Goal: Transaction & Acquisition: Purchase product/service

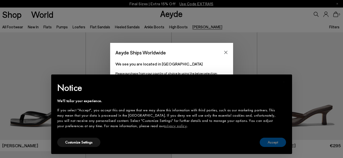
click at [273, 142] on button "Accept" at bounding box center [272, 142] width 26 height 9
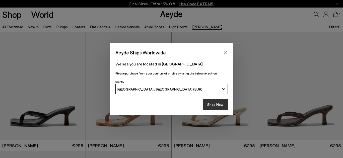
click at [219, 105] on button "Shop Now" at bounding box center [215, 104] width 25 height 11
click at [212, 105] on button "Shop Now" at bounding box center [215, 104] width 25 height 11
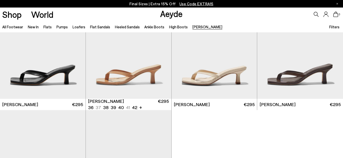
scroll to position [42, 0]
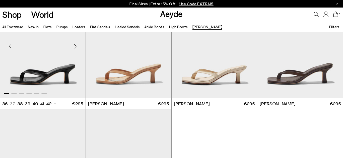
click at [77, 76] on img "1 / 6" at bounding box center [42, 44] width 85 height 108
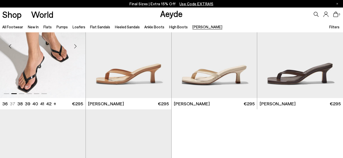
click at [65, 78] on img "2 / 6" at bounding box center [42, 44] width 85 height 108
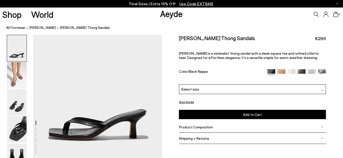
click at [184, 125] on span "Product Composition" at bounding box center [196, 127] width 34 height 4
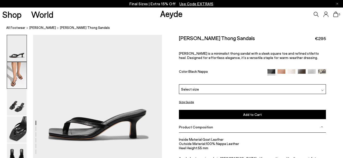
click at [16, 79] on img at bounding box center [17, 75] width 20 height 26
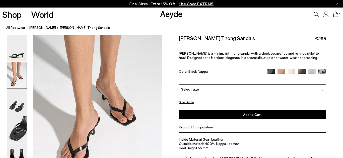
scroll to position [178, 0]
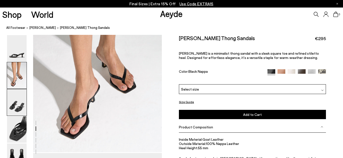
click at [16, 104] on img at bounding box center [17, 102] width 20 height 26
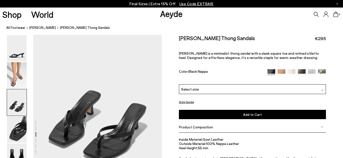
scroll to position [342, 0]
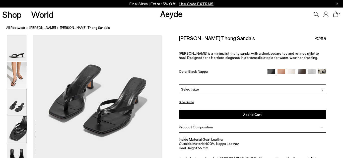
click at [14, 131] on img at bounding box center [17, 129] width 20 height 26
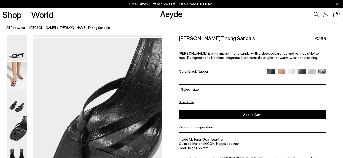
scroll to position [468, 0]
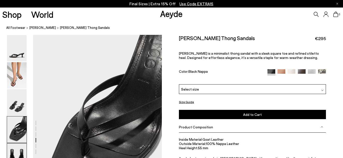
click at [13, 149] on img at bounding box center [17, 156] width 20 height 26
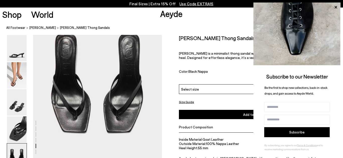
scroll to position [536, 0]
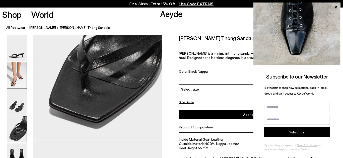
click at [13, 62] on div at bounding box center [17, 116] width 20 height 162
click at [16, 76] on img at bounding box center [17, 75] width 20 height 26
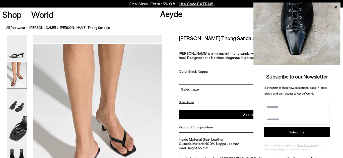
scroll to position [0, 0]
